Goal: Use online tool/utility: Use online tool/utility

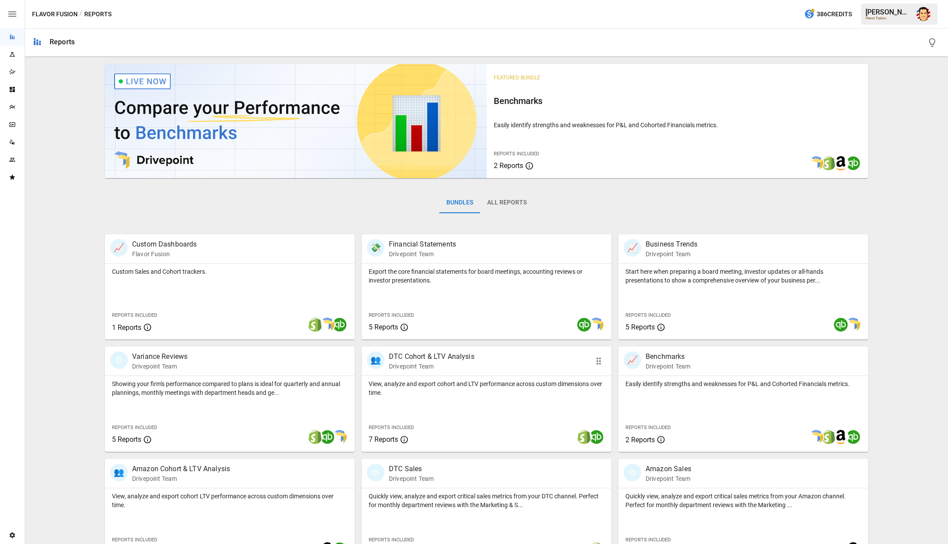
click at [413, 373] on div "👥 DTC Cohort & LTV Analysis Drivepoint Team" at bounding box center [487, 361] width 250 height 29
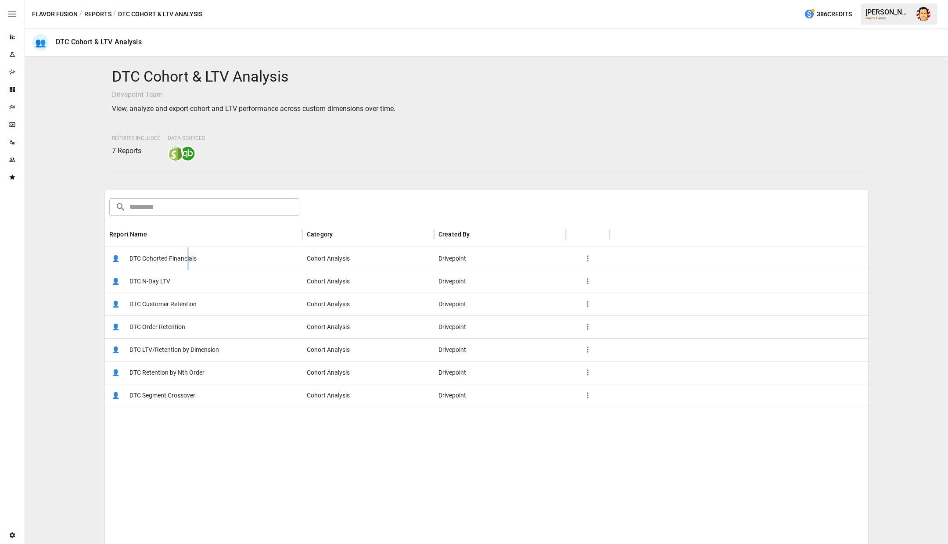
click at [188, 269] on span "DTC Cohorted Financials" at bounding box center [162, 258] width 67 height 22
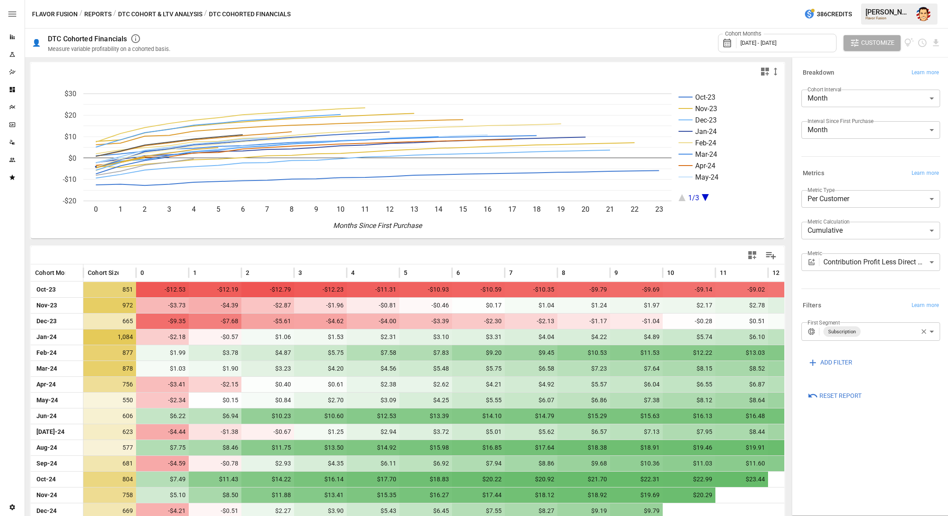
click at [14, 15] on icon "button" at bounding box center [12, 14] width 11 height 11
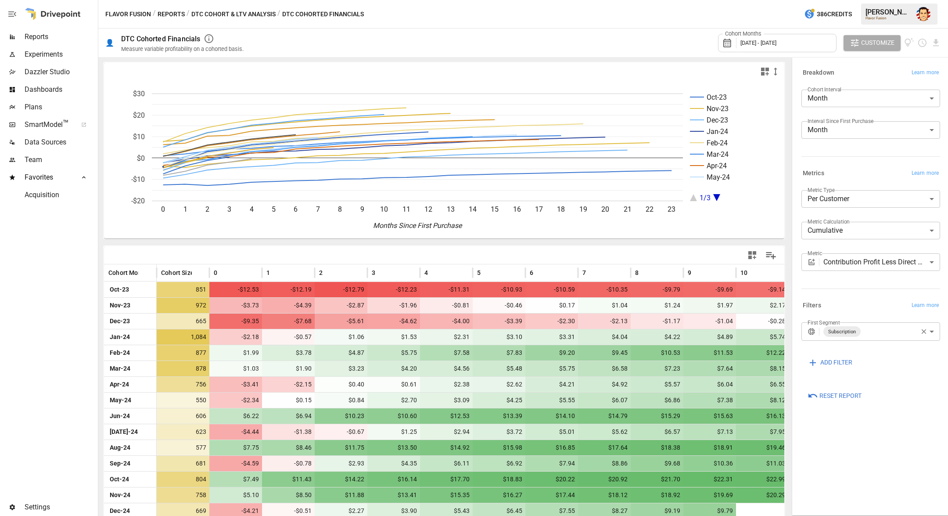
click at [43, 140] on span "Data Sources" at bounding box center [61, 142] width 72 height 11
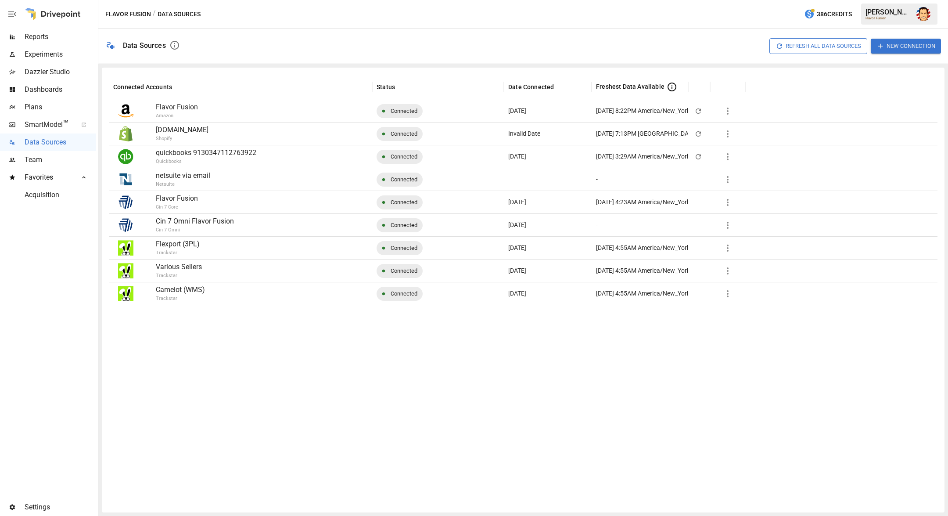
click at [235, 352] on div at bounding box center [523, 404] width 828 height 200
click at [29, 38] on span "Reports" at bounding box center [61, 37] width 72 height 11
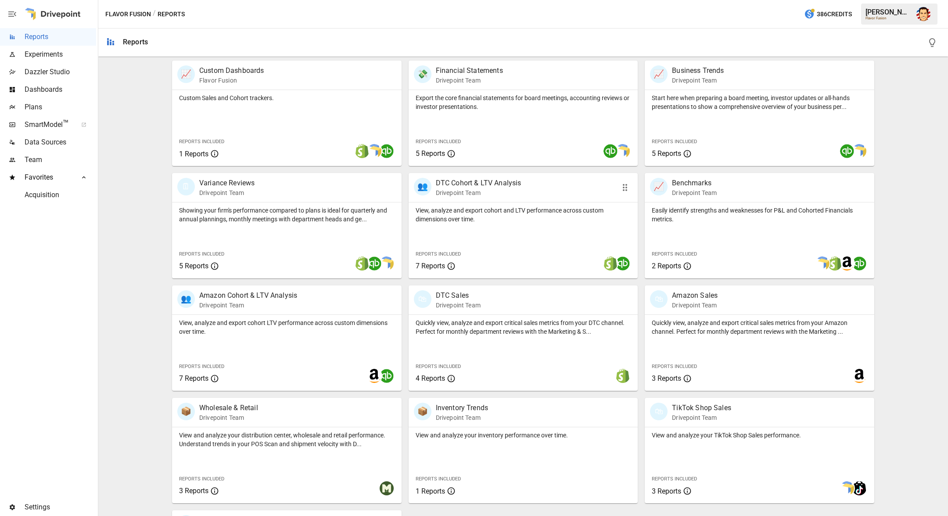
scroll to position [176, 0]
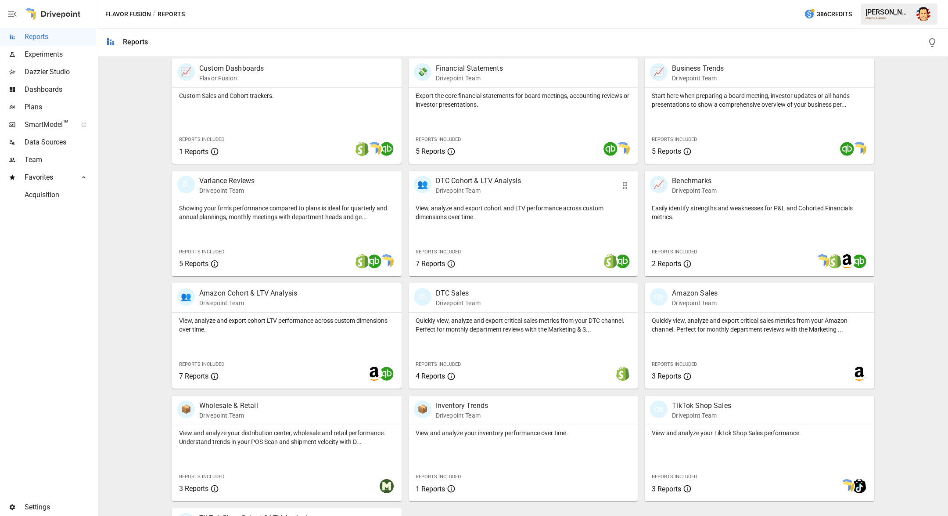
click at [423, 186] on div "👥" at bounding box center [423, 184] width 18 height 18
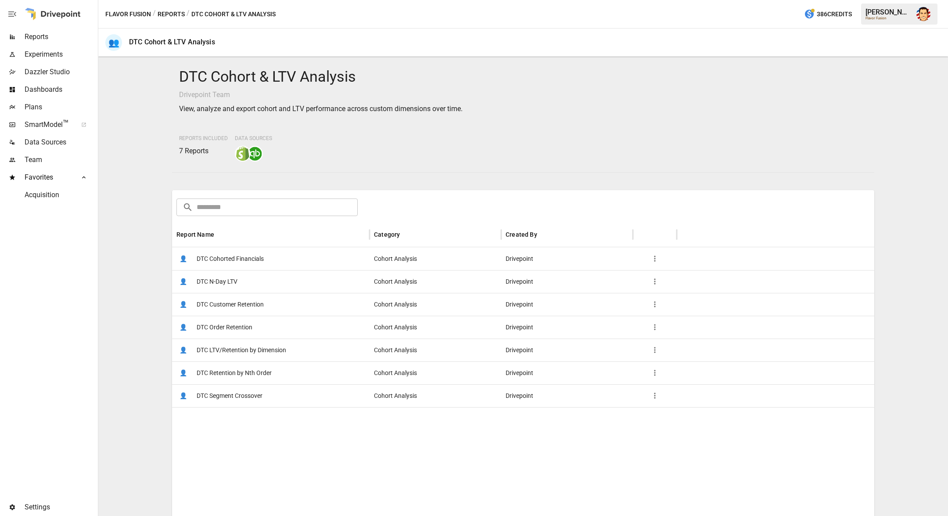
click at [224, 271] on span "DTC N-Day LTV" at bounding box center [217, 281] width 41 height 22
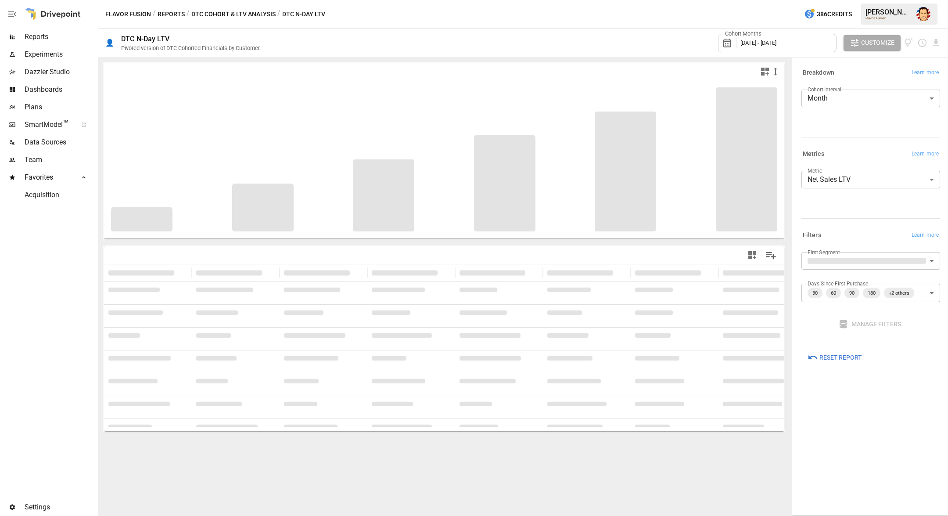
click at [203, 12] on button "DTC Cohort & LTV Analysis" at bounding box center [233, 14] width 84 height 11
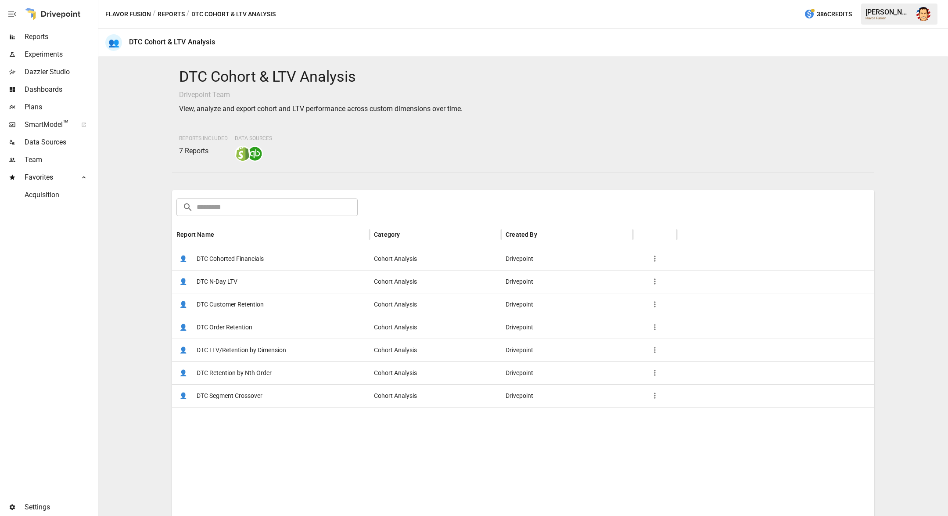
click at [246, 258] on span "DTC Cohorted Financials" at bounding box center [230, 258] width 67 height 22
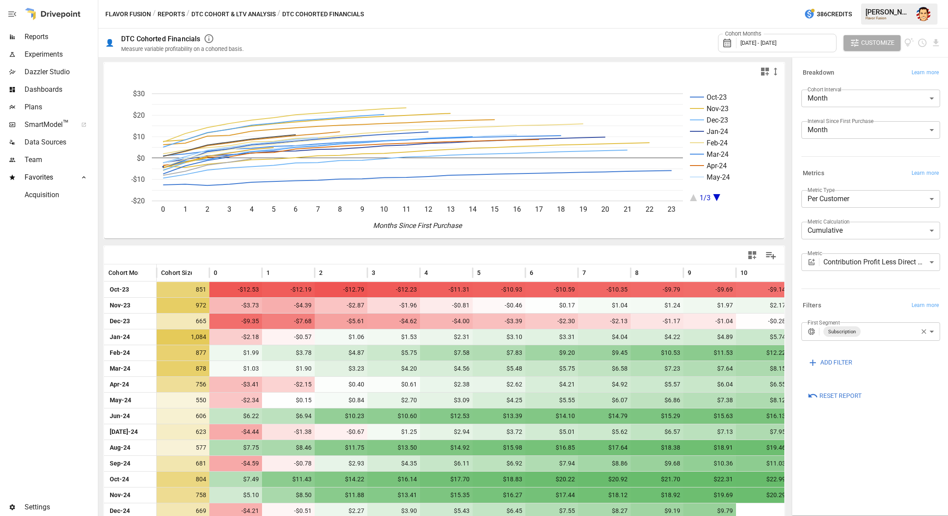
click at [879, 0] on body "Reports Experiments Dazzler Studio Dashboards Plans SmartModel ™ Data Sources T…" at bounding box center [474, 0] width 948 height 0
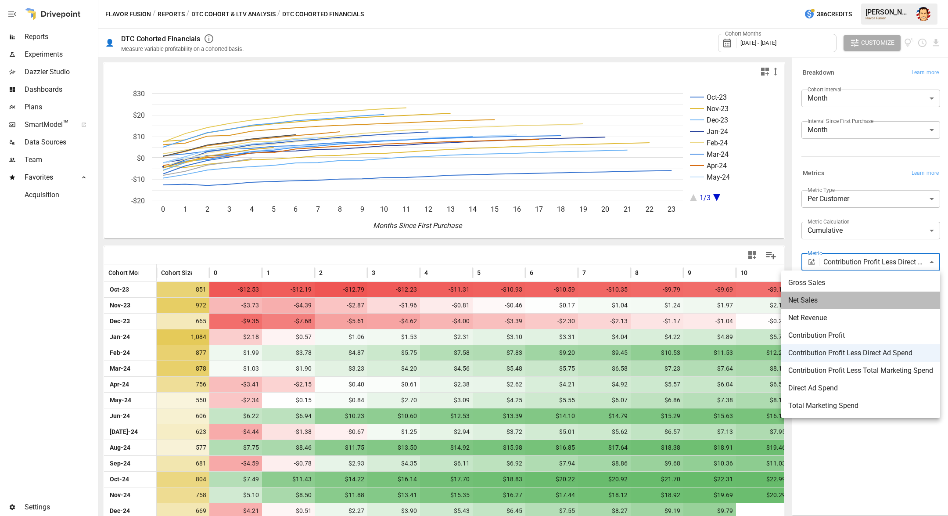
click at [856, 303] on span "Net Sales" at bounding box center [860, 300] width 145 height 11
type input "*********"
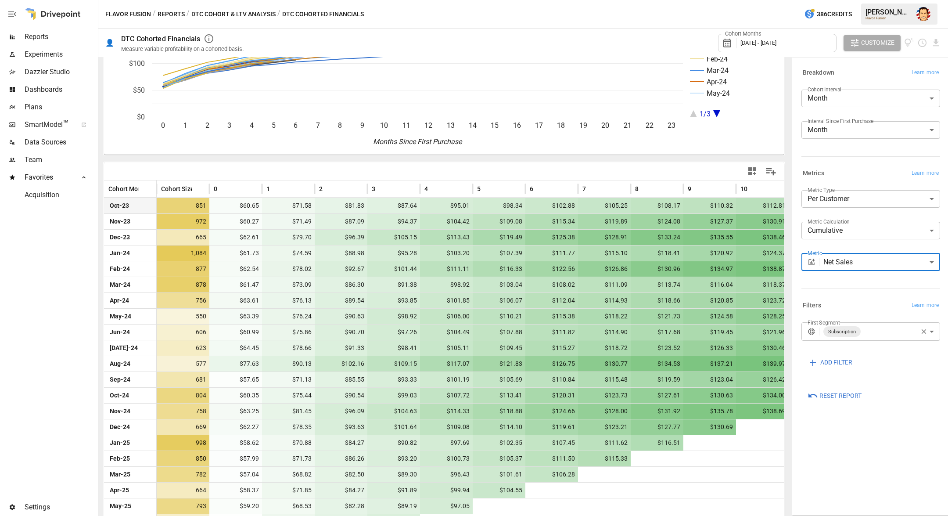
scroll to position [87, 0]
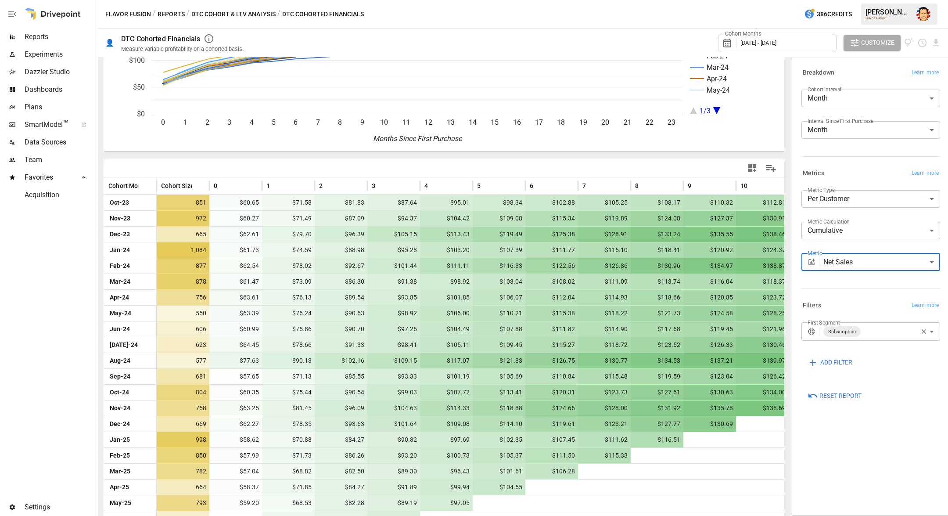
click at [880, 0] on body "Reports Experiments Dazzler Studio Dashboards Plans SmartModel ™ Data Sources T…" at bounding box center [474, 0] width 948 height 0
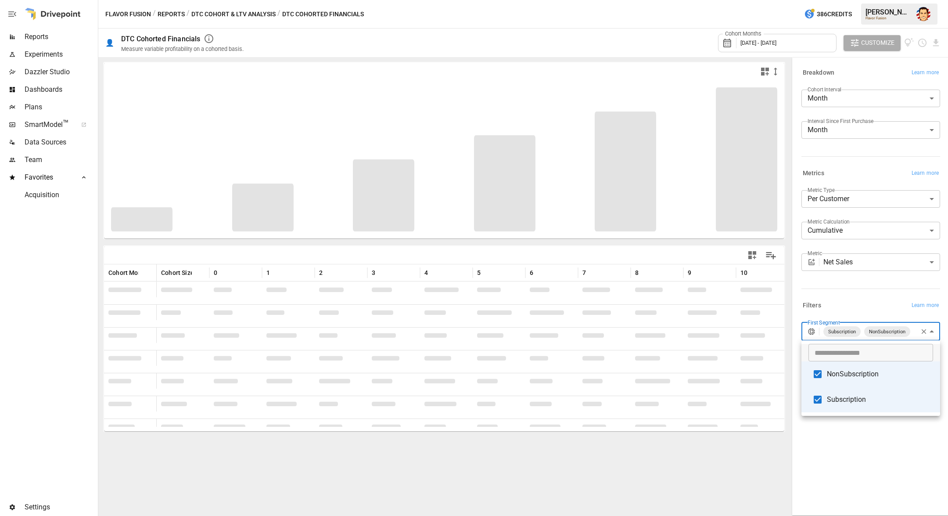
type input "**********"
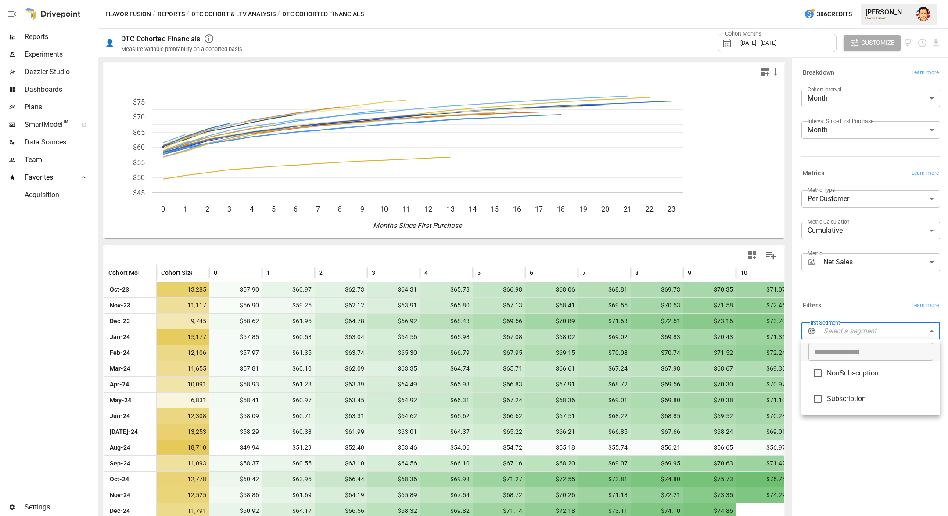
click at [828, 293] on div at bounding box center [474, 258] width 948 height 516
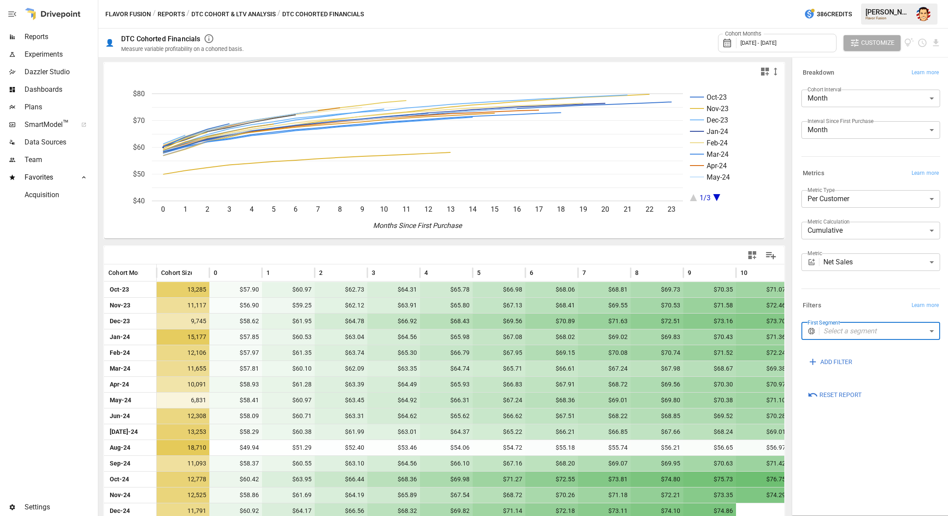
click at [855, 0] on body "Reports Experiments Dazzler Studio Dashboards Plans SmartModel ™ Data Sources T…" at bounding box center [474, 0] width 948 height 0
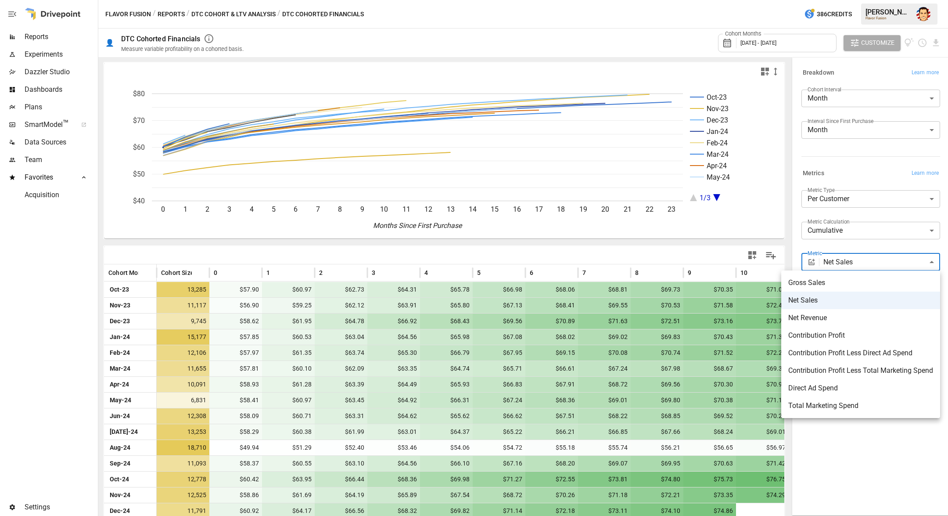
click at [834, 332] on span "Contribution Profit" at bounding box center [860, 335] width 145 height 11
type input "**********"
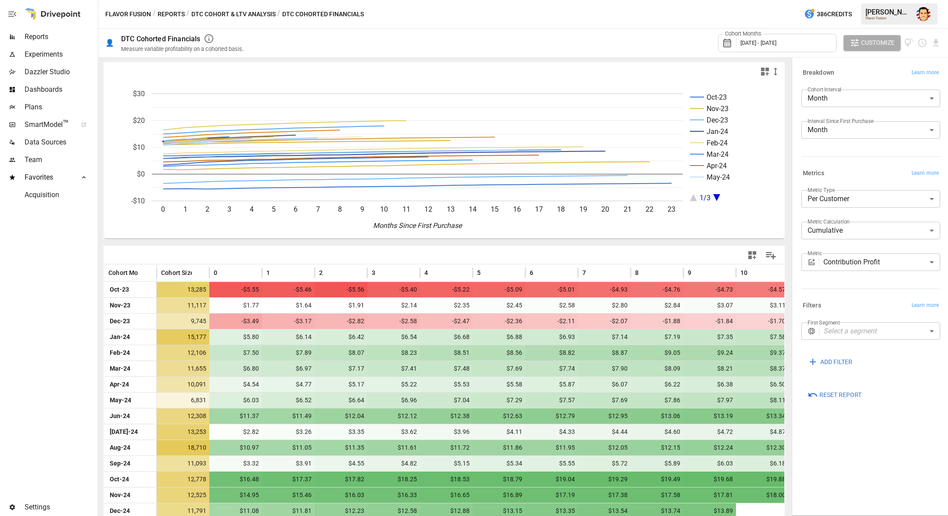
click at [480, 32] on div "Cohort Months [DATE] - [DATE] Customize" at bounding box center [597, 43] width 687 height 29
click at [56, 36] on span "Reports" at bounding box center [61, 37] width 72 height 11
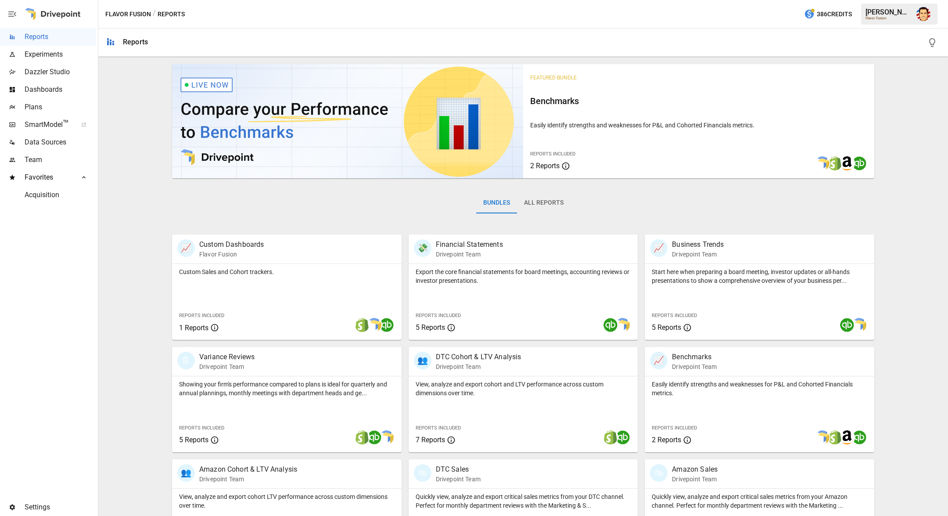
click at [39, 90] on span "Dashboards" at bounding box center [61, 89] width 72 height 11
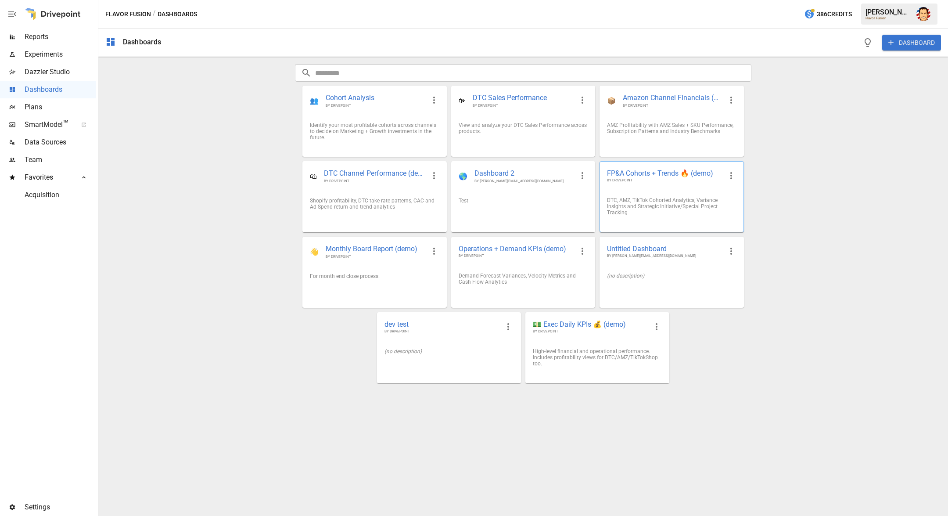
click at [637, 180] on span "BY DRIVEPOINT" at bounding box center [664, 180] width 115 height 5
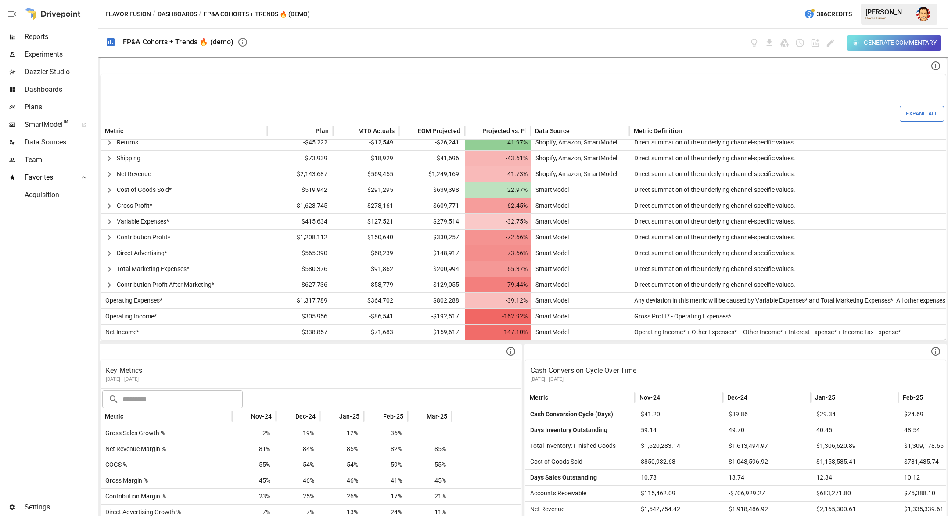
click at [42, 109] on span "Plans" at bounding box center [61, 107] width 72 height 11
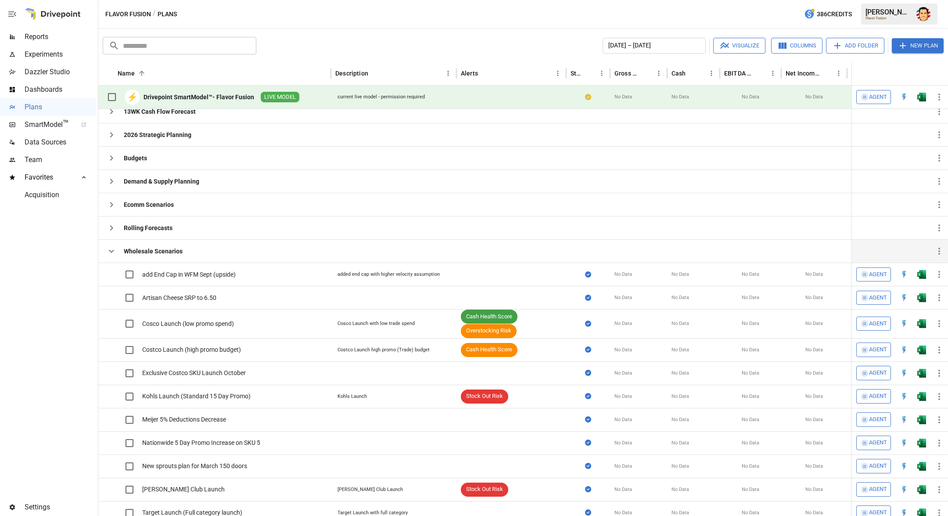
scroll to position [10, 0]
click at [110, 252] on icon "button" at bounding box center [111, 250] width 11 height 11
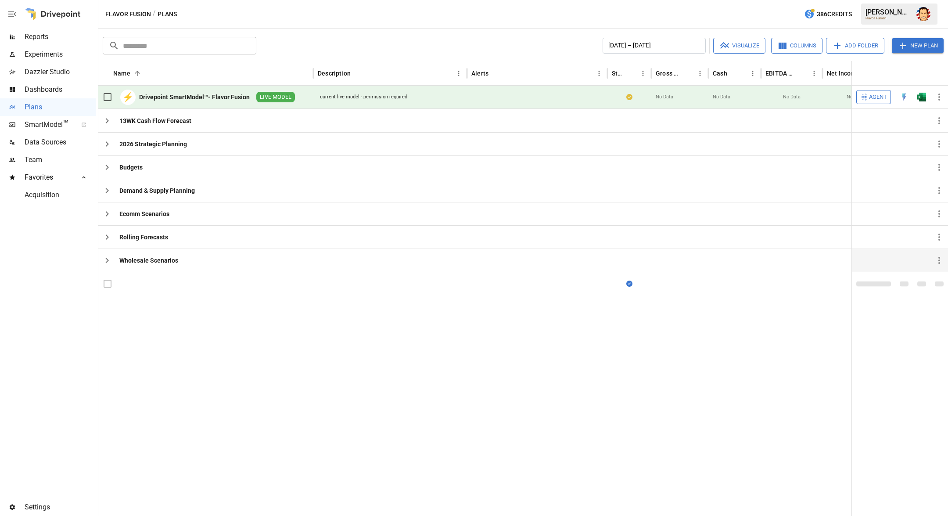
scroll to position [0, 0]
drag, startPoint x: 455, startPoint y: 73, endPoint x: 408, endPoint y: 76, distance: 47.0
click at [408, 75] on div at bounding box center [409, 73] width 4 height 25
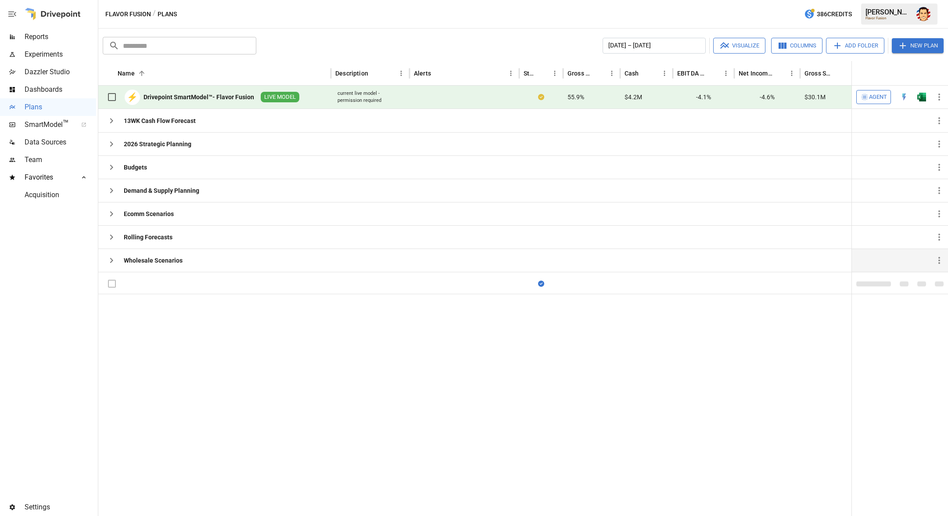
click at [13, 13] on icon "button" at bounding box center [12, 14] width 11 height 11
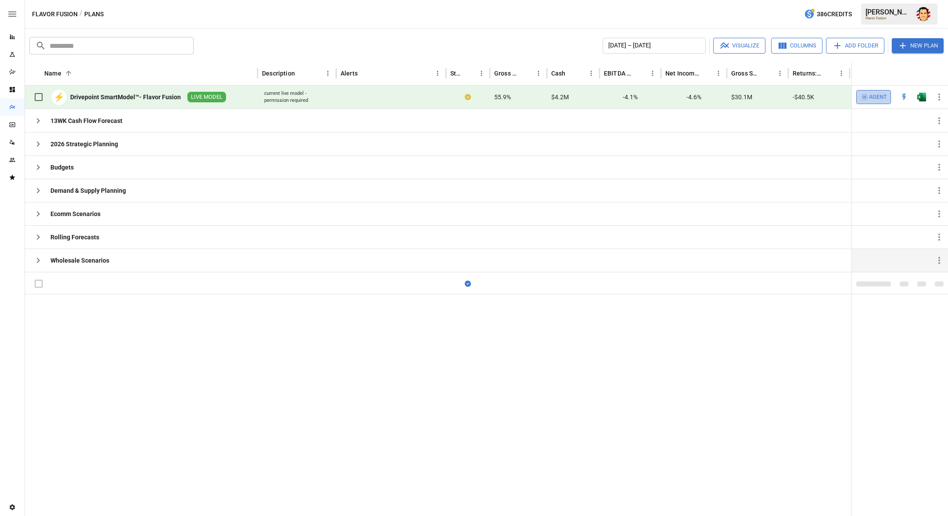
click at [868, 97] on icon "button" at bounding box center [864, 97] width 9 height 9
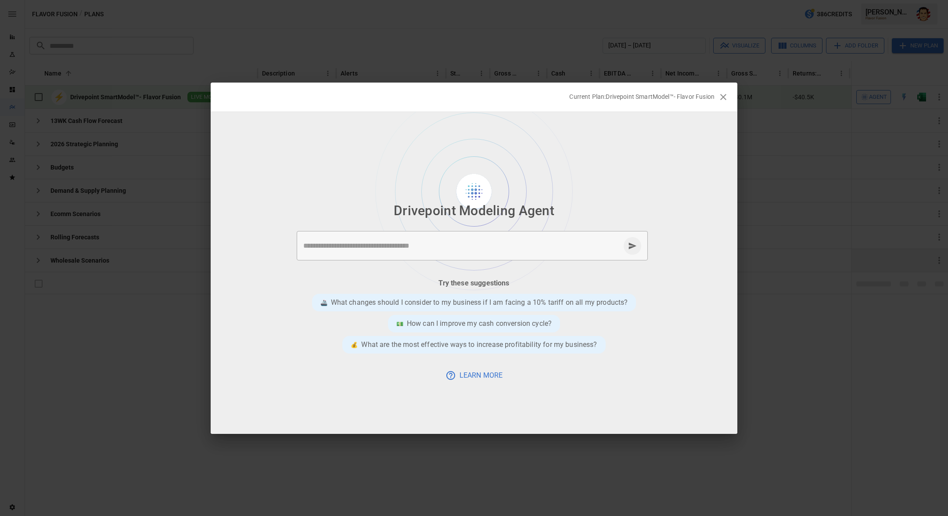
click at [455, 247] on textarea at bounding box center [461, 245] width 317 height 10
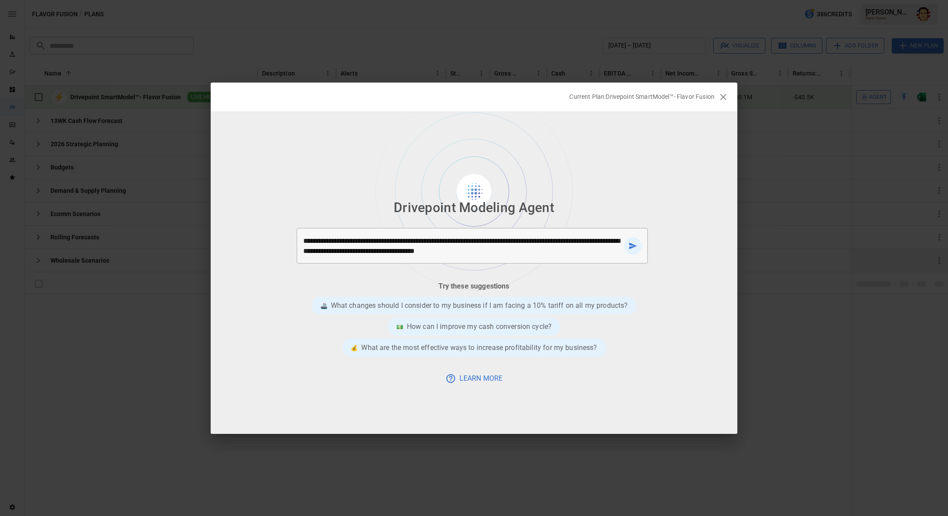
type textarea "**********"
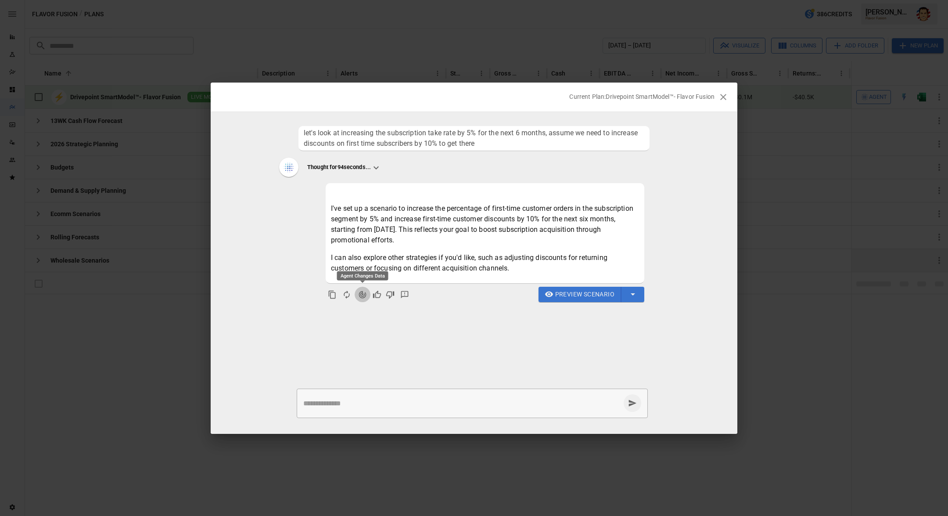
click at [360, 292] on icon "Agent Changes Data" at bounding box center [362, 294] width 9 height 9
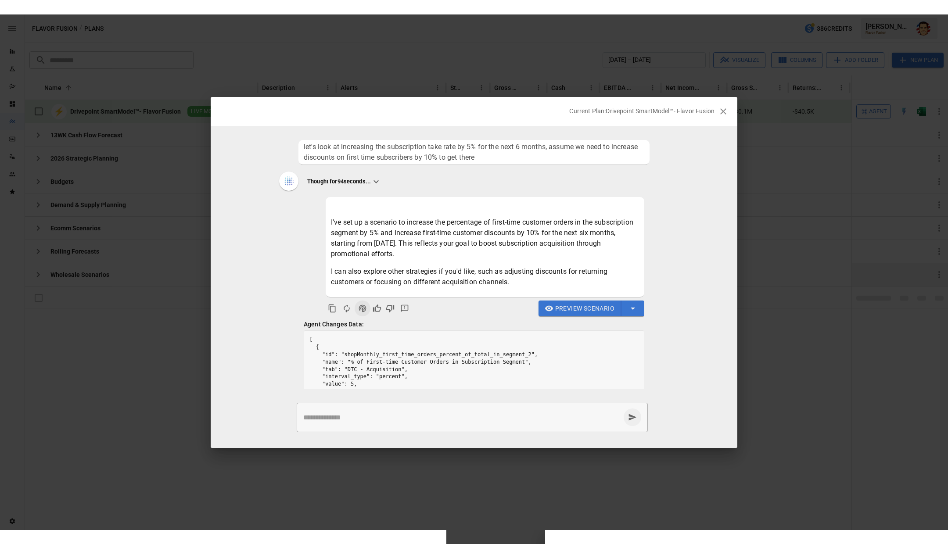
scroll to position [11, 0]
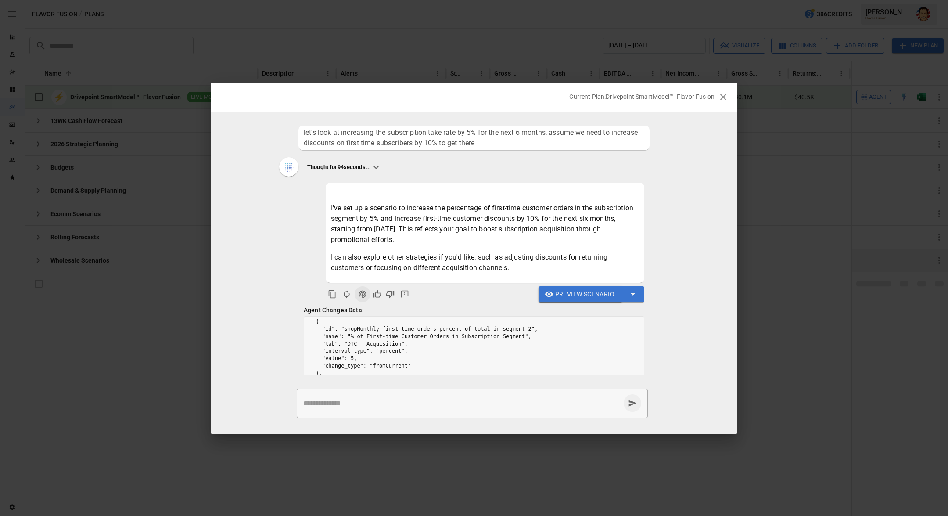
click at [572, 291] on span "Preview Scenario" at bounding box center [584, 294] width 59 height 11
